Goal: Answer question/provide support: Share knowledge or assist other users

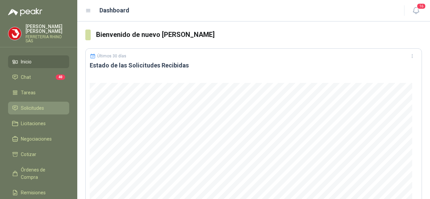
click at [25, 104] on span "Solicitudes" at bounding box center [32, 107] width 23 height 7
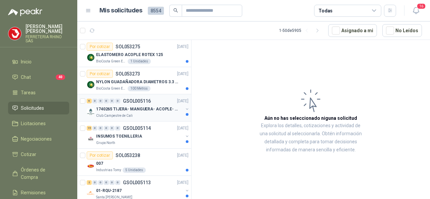
click at [134, 100] on p "GSOL005116" at bounding box center [137, 101] width 28 height 5
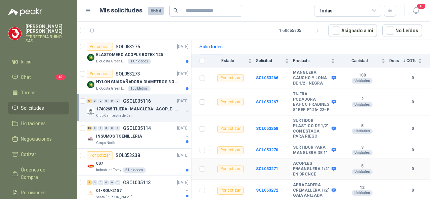
scroll to position [86, 0]
click at [257, 100] on b "SOL053267" at bounding box center [267, 102] width 22 height 5
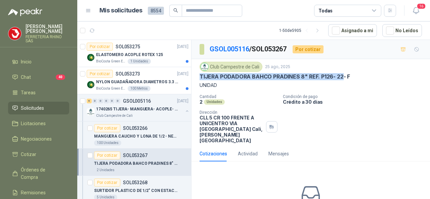
drag, startPoint x: 195, startPoint y: 73, endPoint x: 342, endPoint y: 76, distance: 147.0
click at [342, 76] on div "Club Campestre de Cali [DATE] TIJERA PODADORA BAHCO [PERSON_NAME] 8" REF. P126-…" at bounding box center [310, 102] width 238 height 87
copy p "TIJERA PODADORA BAHCO [PERSON_NAME] 8" REF. P126- 22"
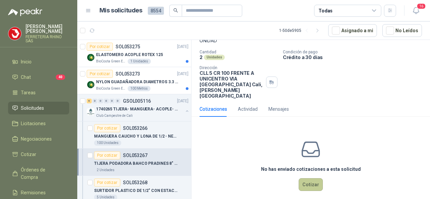
click at [306, 180] on button "Cotizar" at bounding box center [310, 184] width 24 height 13
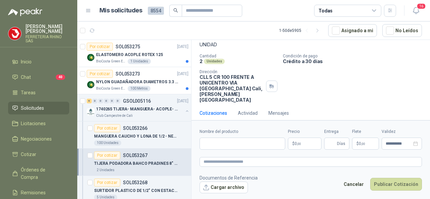
scroll to position [40, 0]
click at [213, 141] on input "Nombre del producto" at bounding box center [242, 144] width 86 height 12
paste input "**********"
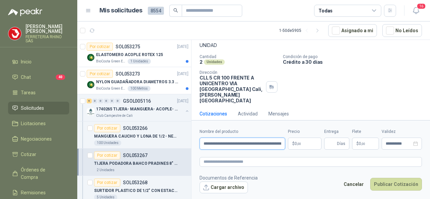
scroll to position [0, 21]
type input "**********"
click at [303, 143] on body "[PERSON_NAME] FERRETERIA RHINO SAS Inicio Chat 40 Tareas Solicitudes Licitacion…" at bounding box center [215, 99] width 430 height 199
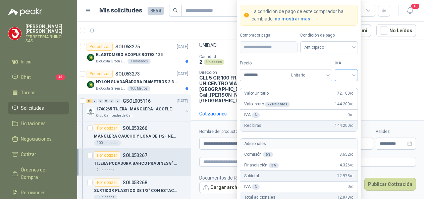
type input "********"
click at [353, 77] on input "search" at bounding box center [346, 74] width 15 height 10
click at [342, 89] on div "19%" at bounding box center [346, 89] width 12 height 7
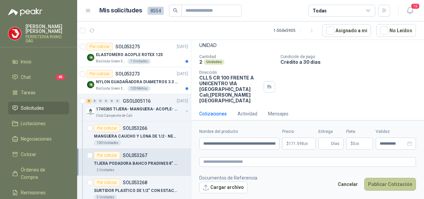
click at [381, 185] on button "Publicar Cotización" at bounding box center [390, 184] width 52 height 13
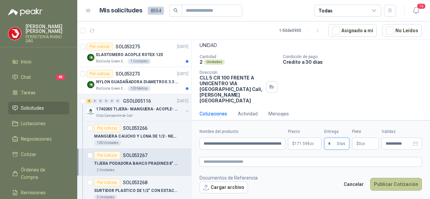
type input "*"
click at [383, 184] on button "Publicar Cotización" at bounding box center [396, 184] width 52 height 13
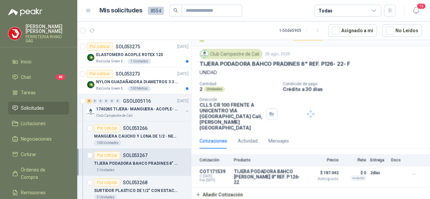
scroll to position [3, 0]
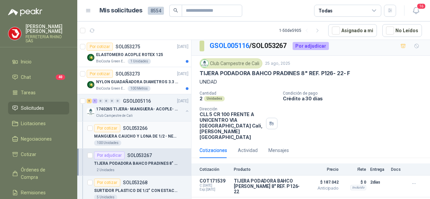
click at [132, 129] on p "SOL053266" at bounding box center [135, 128] width 24 height 5
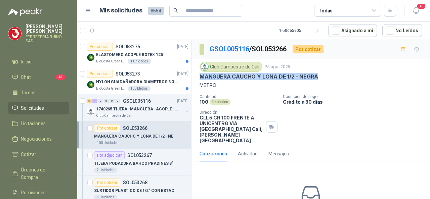
drag, startPoint x: 256, startPoint y: 73, endPoint x: 321, endPoint y: 77, distance: 65.8
click at [321, 77] on div "Club Campestre de Cali [DATE] MANGUERA CAUCHO Y LONA DE 1/2 - NEGRA METRO Canti…" at bounding box center [310, 102] width 238 height 87
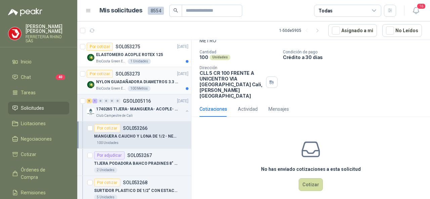
click at [126, 72] on p "SOL053273" at bounding box center [127, 73] width 24 height 5
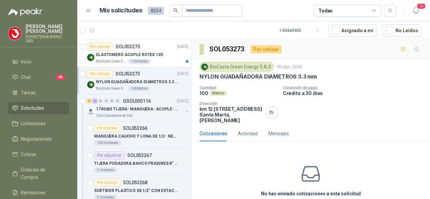
scroll to position [30, 0]
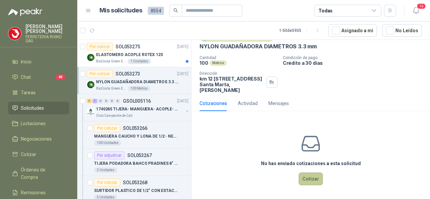
click at [309, 178] on button "Cotizar" at bounding box center [310, 178] width 24 height 13
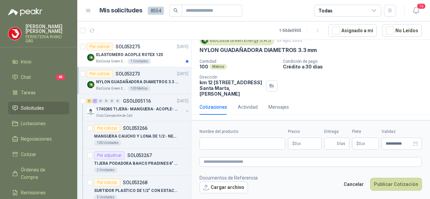
scroll to position [26, 0]
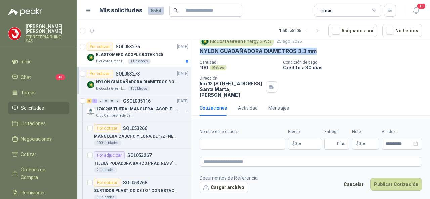
drag, startPoint x: 198, startPoint y: 49, endPoint x: 317, endPoint y: 53, distance: 118.5
click at [317, 53] on div "BioCosta [PERSON_NAME] Energy S.A.S [DATE] NYLON GUADAÑADORA DIAMETROS 3.3 mm C…" at bounding box center [310, 67] width 238 height 67
copy p "NYLON GUADAÑADORA DIAMETROS 3.3 mm"
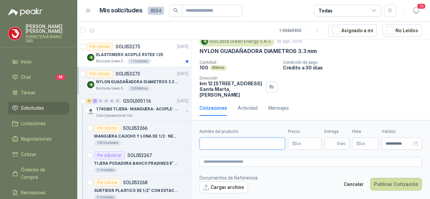
click at [220, 143] on input "Nombre del producto" at bounding box center [242, 144] width 86 height 12
paste input "**********"
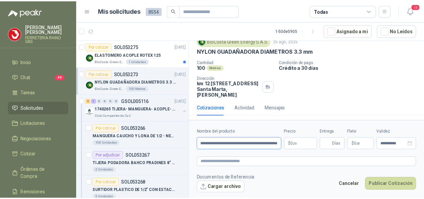
scroll to position [0, 33]
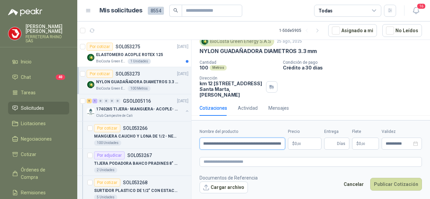
type input "**********"
click at [310, 146] on body "[PERSON_NAME] FERRETERIA RHINO SAS Inicio Chat 40 Tareas Solicitudes Licitacion…" at bounding box center [215, 99] width 430 height 199
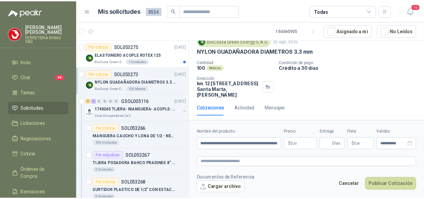
scroll to position [0, 0]
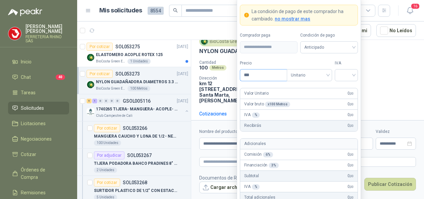
click at [269, 74] on input "***" at bounding box center [263, 74] width 47 height 11
click at [353, 76] on input "search" at bounding box center [346, 74] width 15 height 10
click at [345, 91] on div "19%" at bounding box center [346, 89] width 12 height 7
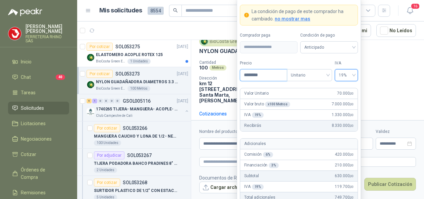
click at [266, 76] on input "********" at bounding box center [263, 74] width 47 height 11
click at [328, 78] on span "Unitario" at bounding box center [309, 75] width 37 height 10
type input "*****"
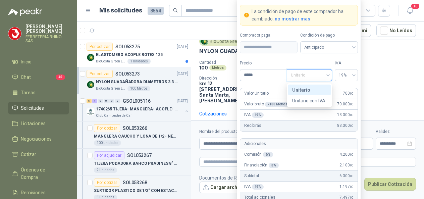
click at [312, 93] on div "Unitario" at bounding box center [309, 89] width 35 height 7
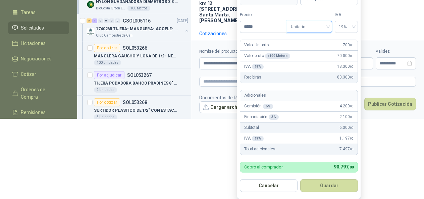
scroll to position [105, 0]
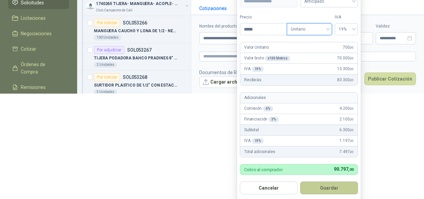
click at [329, 187] on button "Guardar" at bounding box center [329, 188] width 58 height 13
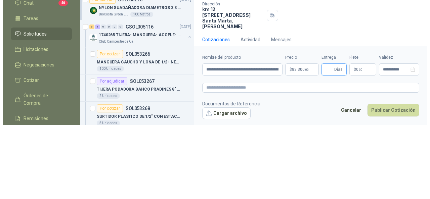
scroll to position [0, 0]
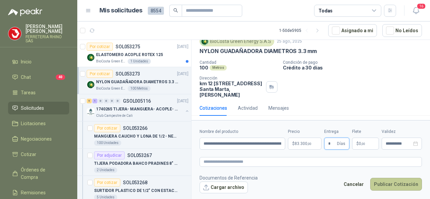
type input "*"
click at [389, 185] on button "Publicar Cotización" at bounding box center [396, 184] width 52 height 13
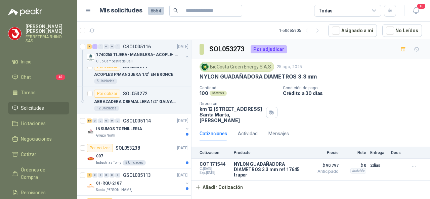
scroll to position [201, 0]
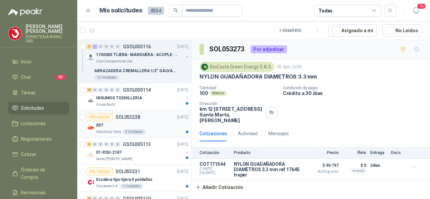
click at [121, 116] on p "SOL053238" at bounding box center [127, 117] width 24 height 5
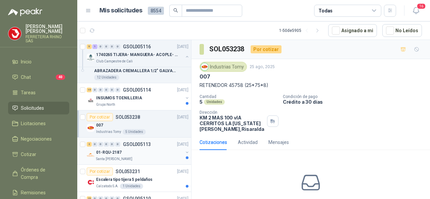
click at [135, 143] on p "GSOL005113" at bounding box center [137, 144] width 28 height 5
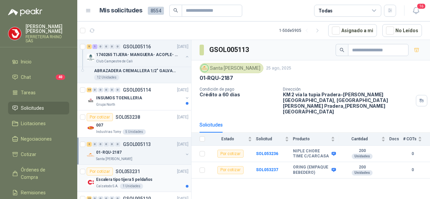
click at [130, 169] on p "SOL053231" at bounding box center [127, 171] width 24 height 5
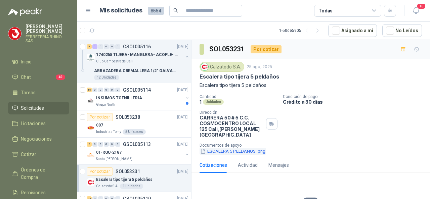
click at [229, 148] on button "ESCALERA 5 PELDAÑOS .png" at bounding box center [232, 151] width 66 height 7
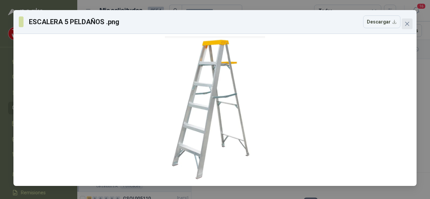
click at [405, 25] on icon "close" at bounding box center [407, 24] width 4 height 4
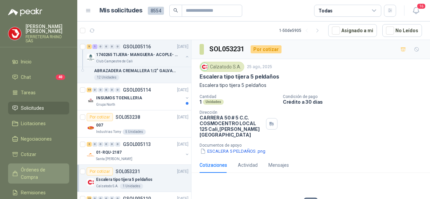
click at [47, 166] on span "Órdenes de Compra" at bounding box center [42, 173] width 42 height 15
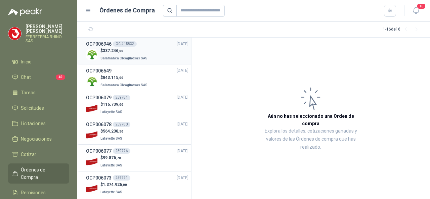
click at [98, 44] on h3 "OCP006946" at bounding box center [99, 43] width 26 height 7
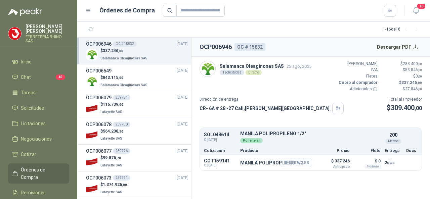
click at [303, 162] on button "Detalles" at bounding box center [296, 162] width 32 height 9
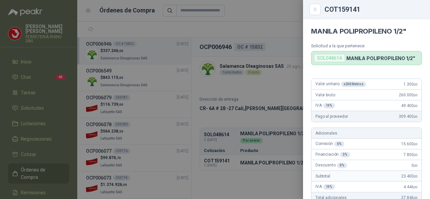
click at [226, 88] on div at bounding box center [215, 99] width 430 height 199
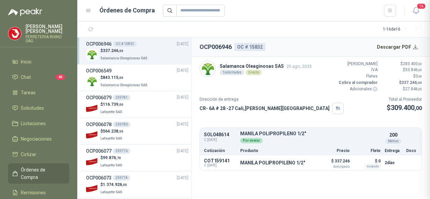
scroll to position [206, 0]
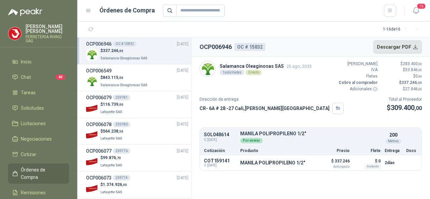
click at [390, 48] on button "Descargar PDF" at bounding box center [397, 46] width 49 height 13
click at [293, 163] on button "Detalles" at bounding box center [296, 162] width 32 height 9
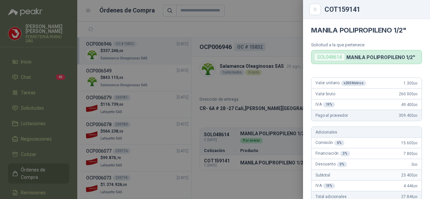
scroll to position [0, 0]
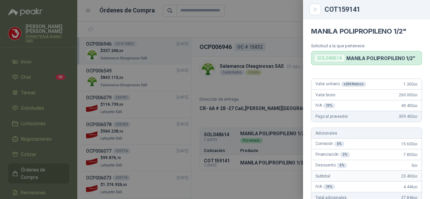
click at [31, 106] on div at bounding box center [215, 99] width 430 height 199
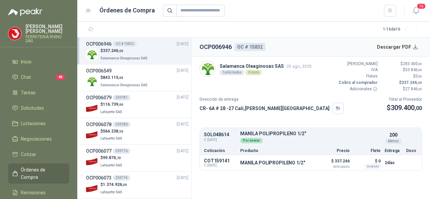
click at [31, 104] on span "Solicitudes" at bounding box center [32, 107] width 23 height 7
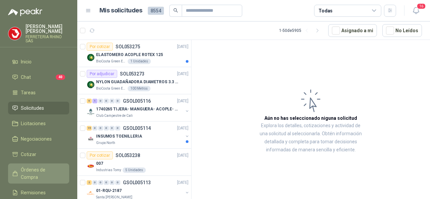
click at [38, 166] on span "Órdenes de Compra" at bounding box center [42, 173] width 42 height 15
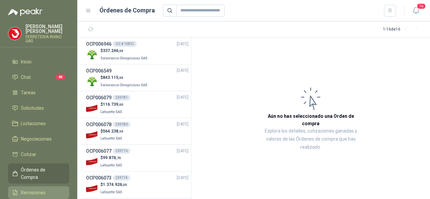
click at [44, 189] on span "Remisiones" at bounding box center [33, 192] width 25 height 7
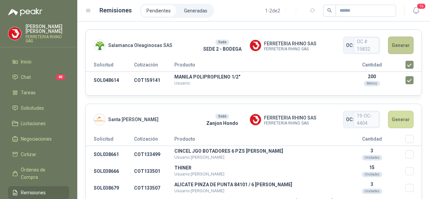
click at [395, 48] on button "Generar" at bounding box center [401, 45] width 26 height 17
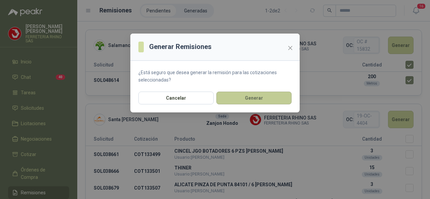
click at [232, 98] on button "Generar" at bounding box center [253, 98] width 75 height 13
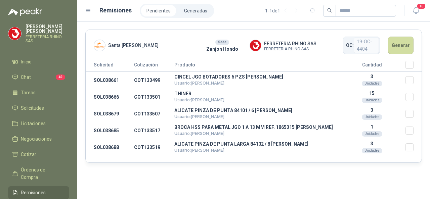
click at [34, 189] on span "Remisiones" at bounding box center [33, 192] width 25 height 7
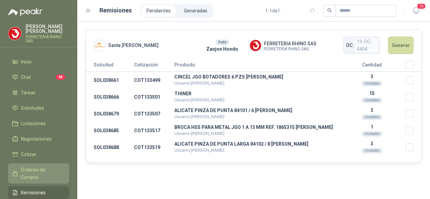
click at [47, 167] on span "Órdenes de Compra" at bounding box center [42, 173] width 42 height 15
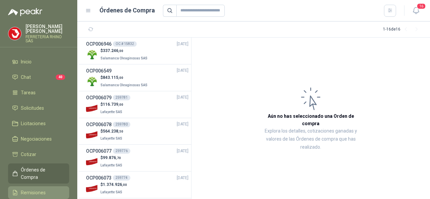
click at [43, 189] on span "Remisiones" at bounding box center [33, 192] width 25 height 7
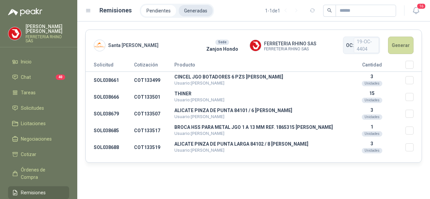
click at [186, 14] on li "Generadas" at bounding box center [196, 10] width 34 height 11
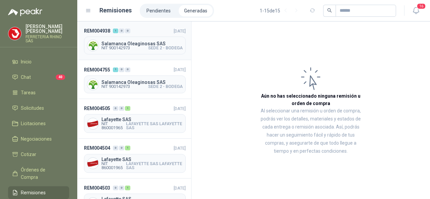
click at [137, 44] on span "Salamanca Oleaginosas SAS" at bounding box center [141, 43] width 81 height 5
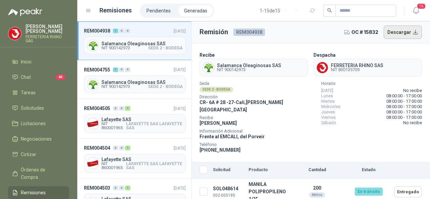
click at [401, 34] on button "Descargar" at bounding box center [402, 32] width 39 height 13
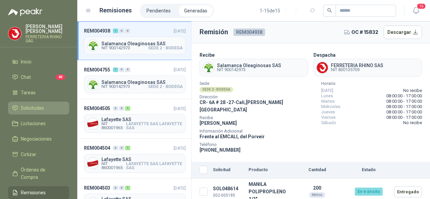
click at [32, 105] on span "Solicitudes" at bounding box center [32, 107] width 23 height 7
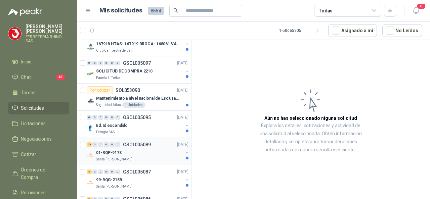
scroll to position [873, 0]
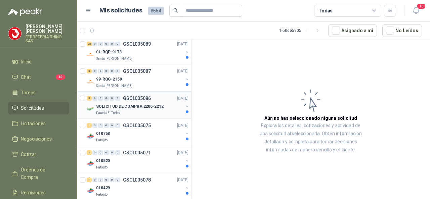
click at [140, 96] on p "GSOL005086" at bounding box center [137, 98] width 28 height 5
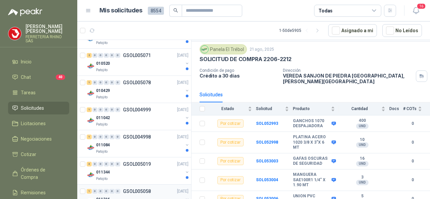
scroll to position [1007, 0]
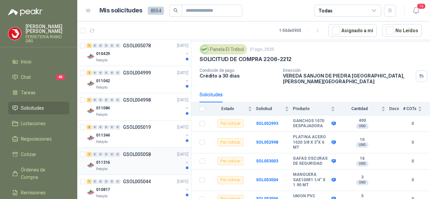
click at [144, 152] on p "GSOL005058" at bounding box center [137, 154] width 28 height 5
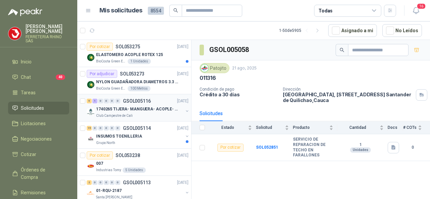
click at [134, 100] on p "GSOL005116" at bounding box center [137, 101] width 28 height 5
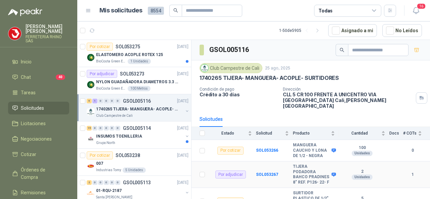
scroll to position [67, 0]
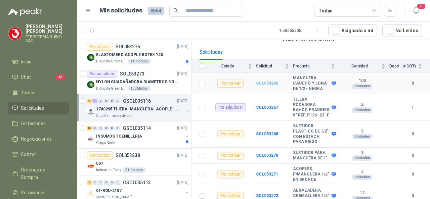
click at [260, 81] on b "SOL053266" at bounding box center [267, 83] width 22 height 5
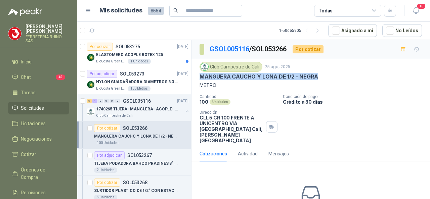
drag, startPoint x: 200, startPoint y: 76, endPoint x: 319, endPoint y: 78, distance: 118.8
click at [319, 78] on div "MANGUERA CAUCHO Y LONA DE 1/2 - NEGRA" at bounding box center [310, 76] width 222 height 7
copy p "MANGUERA CAUCHO Y LONA DE 1/2 - NEGRA"
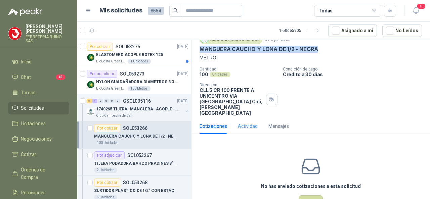
scroll to position [45, 0]
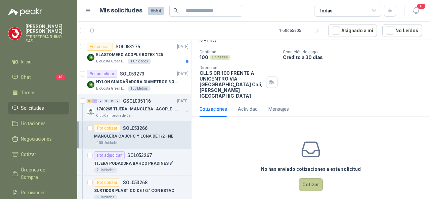
click at [301, 178] on button "Cotizar" at bounding box center [310, 184] width 24 height 13
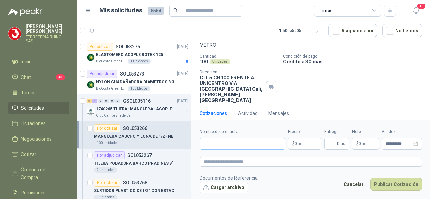
scroll to position [40, 0]
click at [213, 144] on input "Nombre del producto" at bounding box center [242, 144] width 86 height 12
paste input "**********"
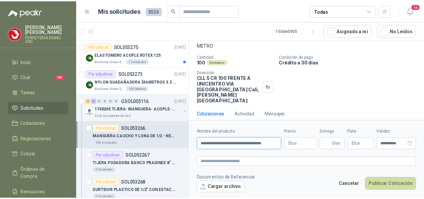
scroll to position [0, 5]
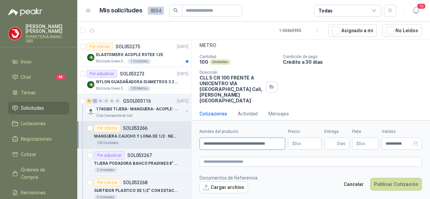
type input "**********"
click at [296, 144] on body "[PERSON_NAME] FERRETERIA RHINO SAS Inicio Chat 40 Tareas Solicitudes Licitacion…" at bounding box center [215, 99] width 430 height 199
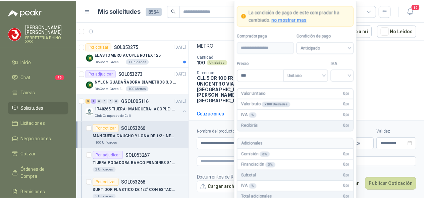
scroll to position [0, 0]
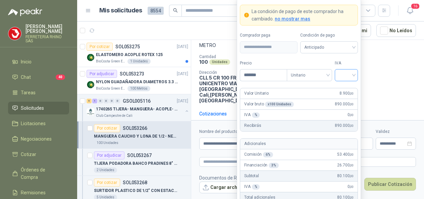
type input "*******"
click at [353, 77] on input "search" at bounding box center [346, 74] width 15 height 10
click at [343, 88] on div "19%" at bounding box center [346, 89] width 12 height 7
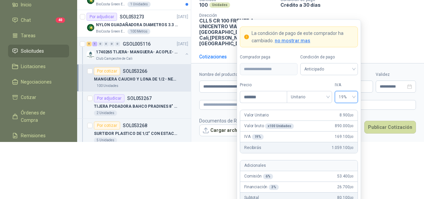
scroll to position [84, 0]
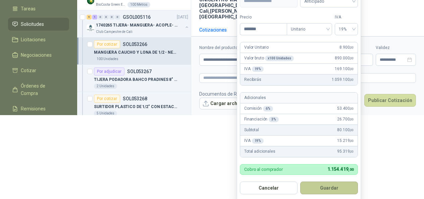
click at [319, 188] on button "Guardar" at bounding box center [329, 188] width 58 height 13
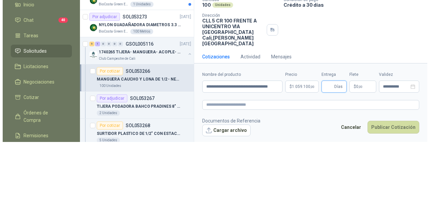
scroll to position [0, 0]
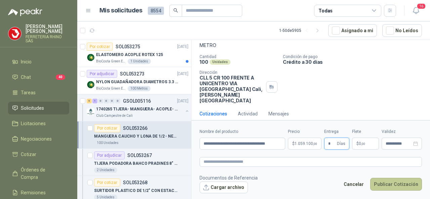
type input "*"
click at [378, 184] on button "Publicar Cotización" at bounding box center [396, 184] width 52 height 13
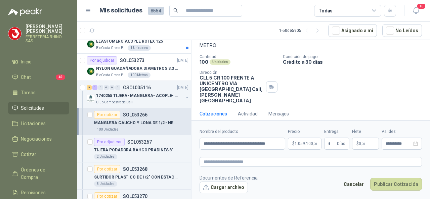
scroll to position [34, 0]
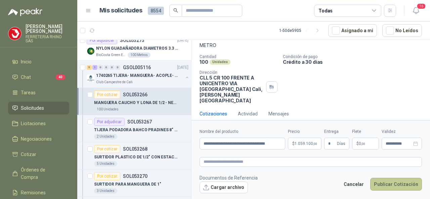
click at [392, 186] on button "Publicar Cotización" at bounding box center [396, 184] width 52 height 13
click at [43, 35] on p "FERRETERIA RHINO SAS" at bounding box center [48, 39] width 44 height 8
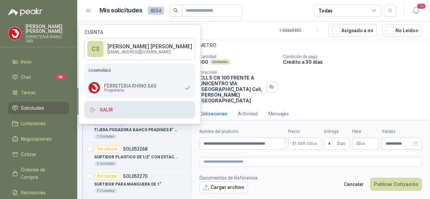
click at [119, 113] on button "Salir" at bounding box center [139, 109] width 111 height 17
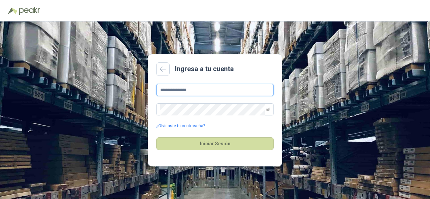
click at [201, 92] on input "**********" at bounding box center [214, 90] width 117 height 12
type input "*"
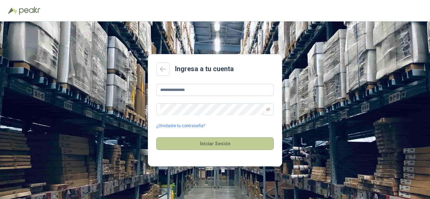
click at [229, 144] on button "Iniciar Sesión" at bounding box center [214, 143] width 117 height 13
click at [213, 142] on button "Iniciar Sesión" at bounding box center [214, 143] width 117 height 13
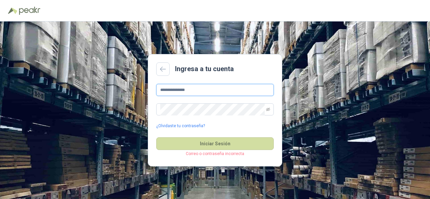
click at [200, 90] on input "**********" at bounding box center [214, 90] width 117 height 12
type input "*"
type input "**********"
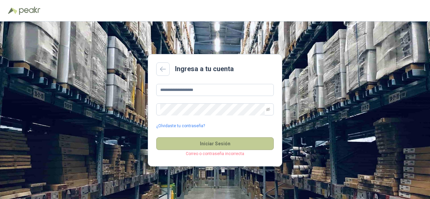
click at [183, 144] on button "Iniciar Sesión" at bounding box center [214, 143] width 117 height 13
